Goal: Find specific page/section: Find specific page/section

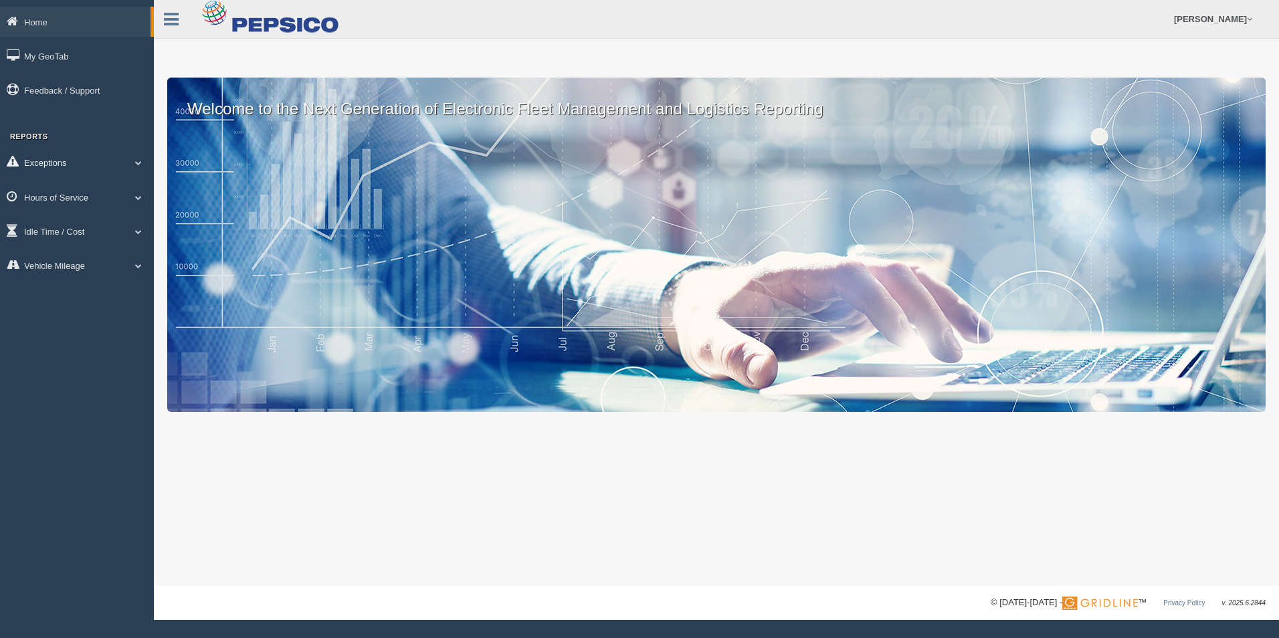
click at [77, 160] on link "Exceptions" at bounding box center [77, 162] width 154 height 30
click at [110, 288] on link "Hours of Service" at bounding box center [77, 292] width 154 height 30
click at [113, 233] on link "HOS Explanation Reports" at bounding box center [87, 228] width 126 height 24
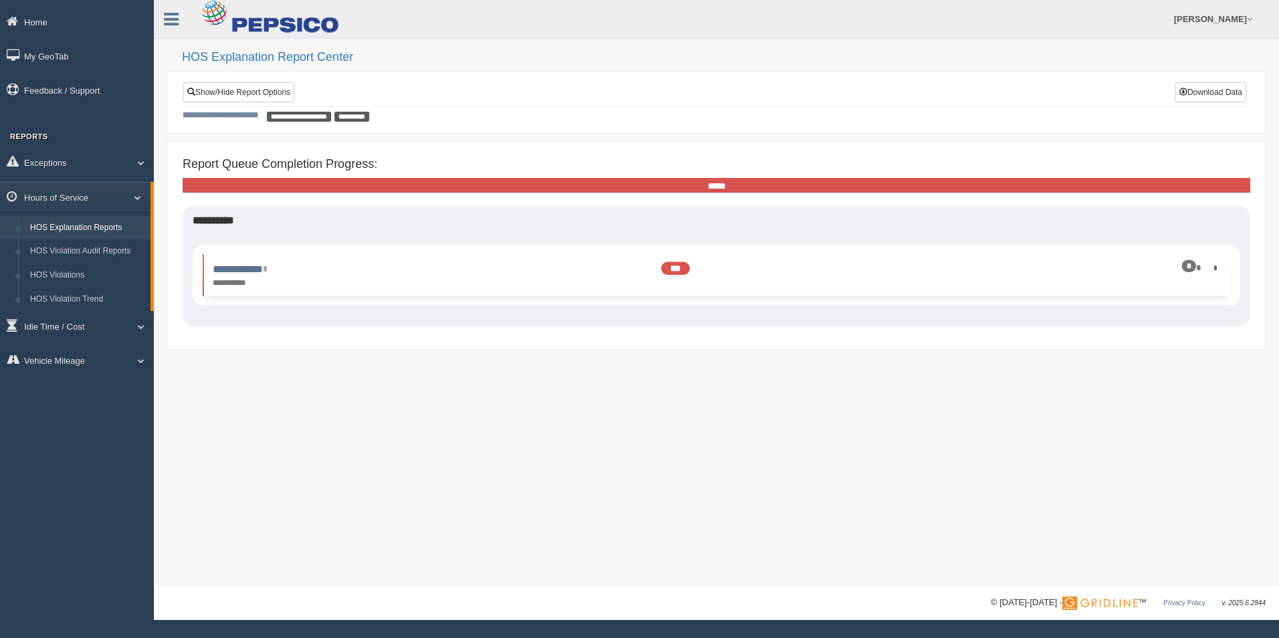
click at [669, 271] on span "***" at bounding box center [675, 268] width 29 height 13
